Goal: Task Accomplishment & Management: Manage account settings

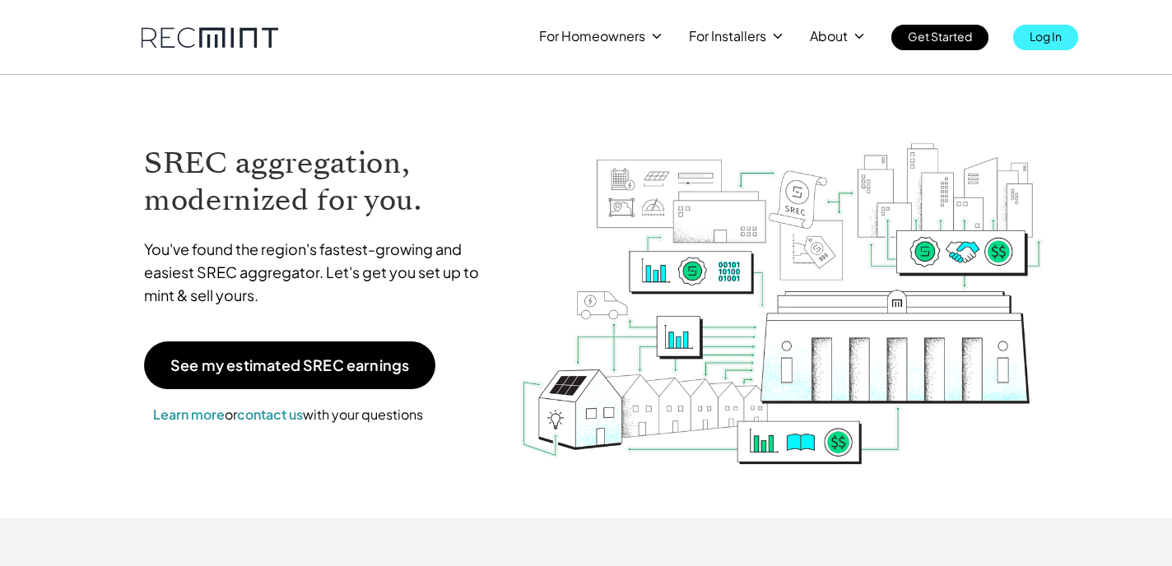
click at [1032, 36] on p "Log In" at bounding box center [1045, 36] width 32 height 23
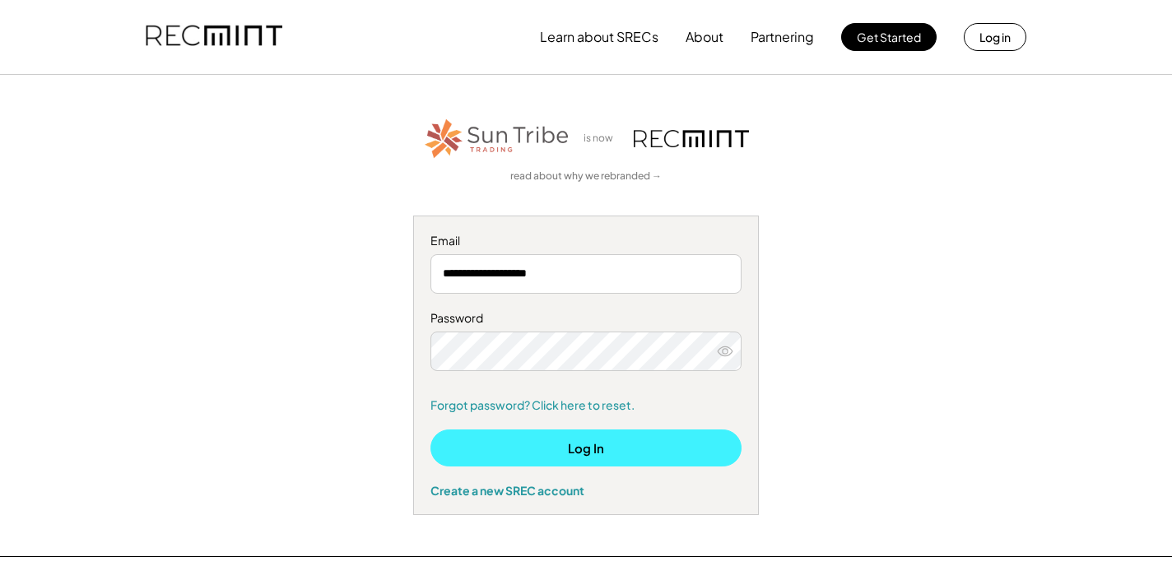
click at [550, 447] on button "Log In" at bounding box center [585, 447] width 311 height 37
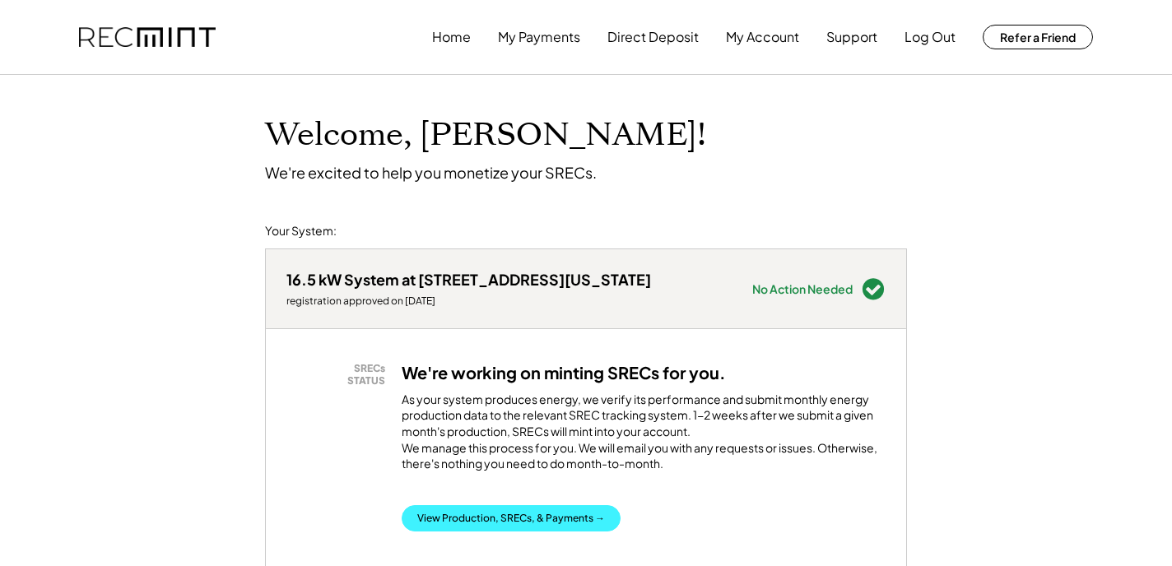
click at [507, 527] on button "View Production, SRECs, & Payments →" at bounding box center [511, 518] width 219 height 26
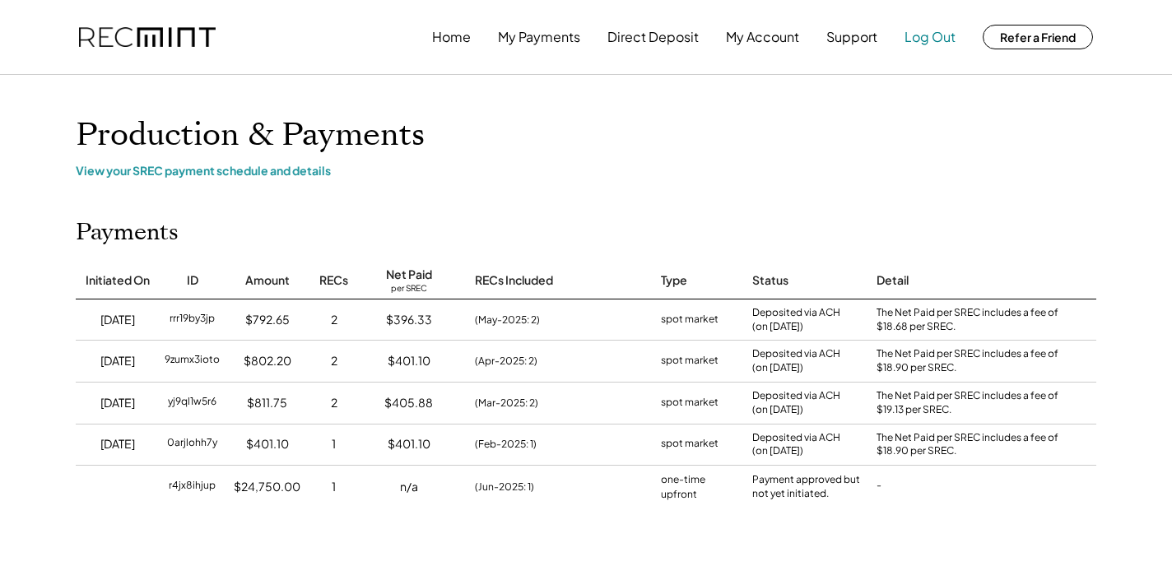
click at [921, 39] on button "Log Out" at bounding box center [929, 37] width 51 height 33
